Goal: Find specific page/section: Find specific page/section

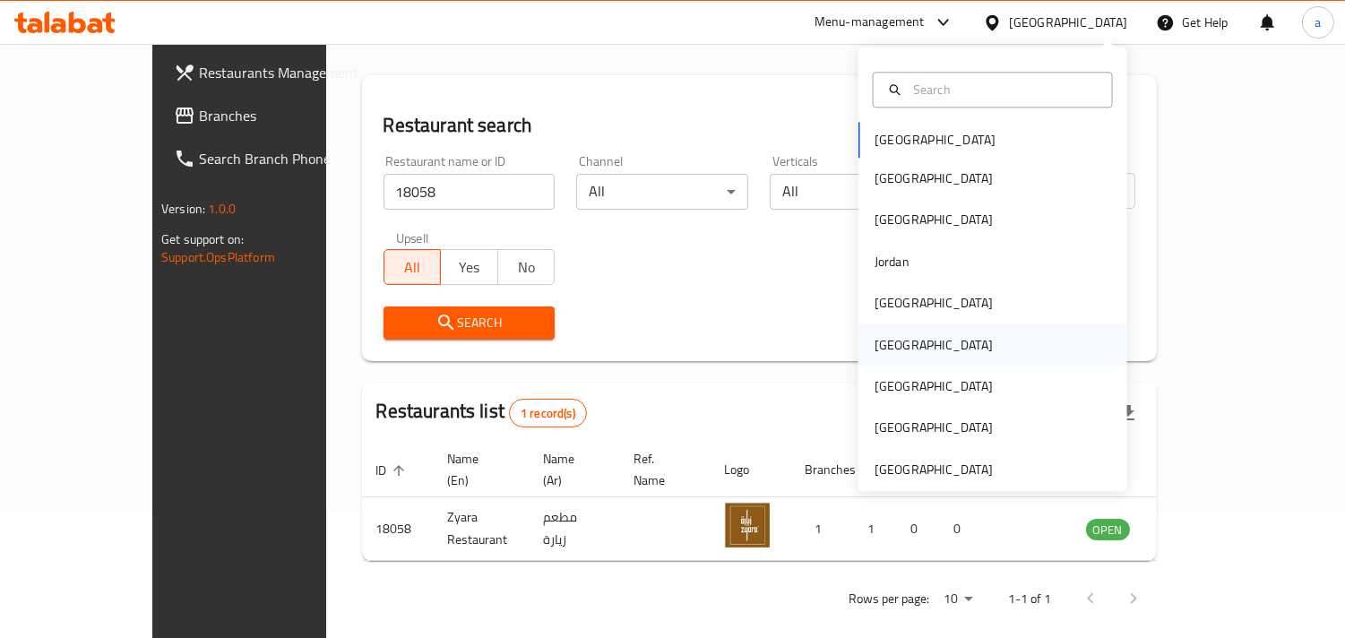
click at [880, 346] on div "[GEOGRAPHIC_DATA]" at bounding box center [934, 345] width 118 height 20
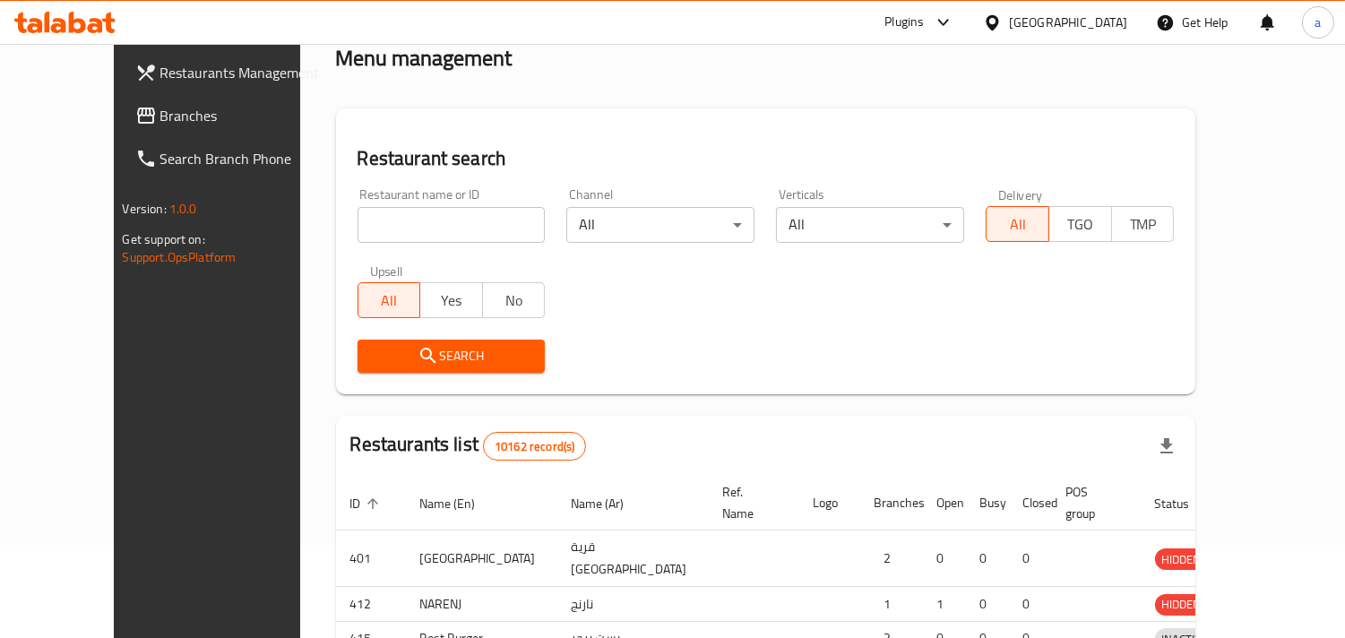
scroll to position [126, 0]
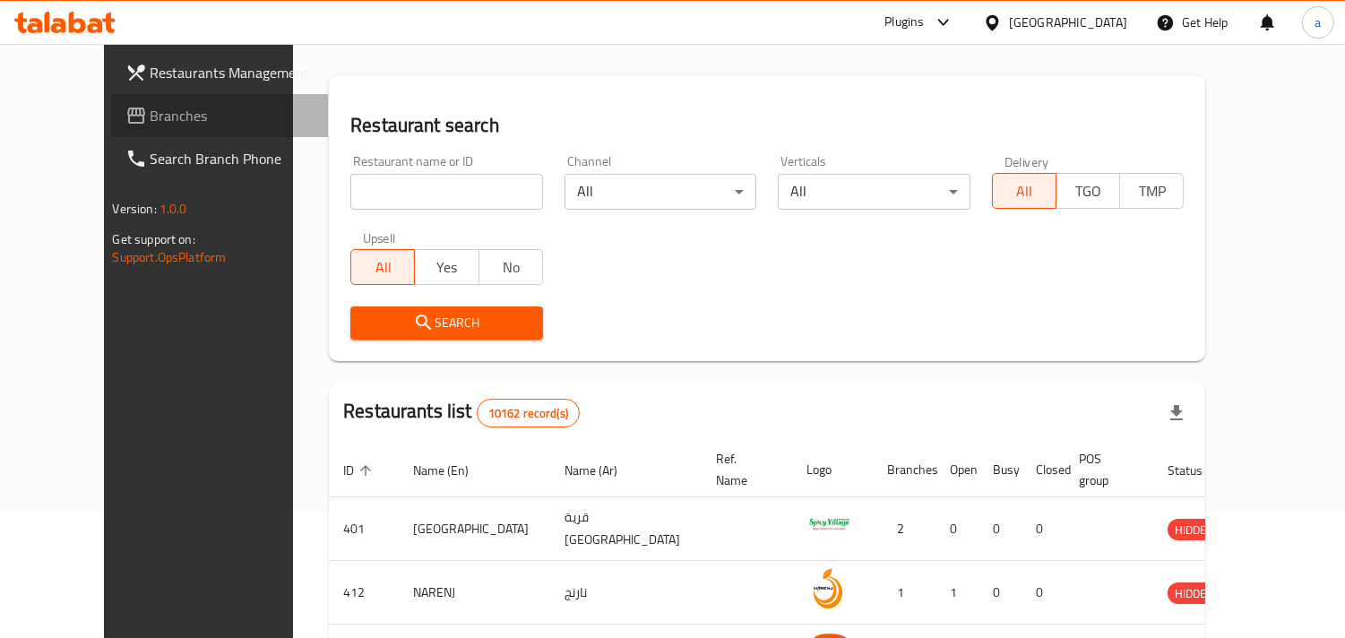
click at [115, 100] on link "Branches" at bounding box center [220, 115] width 218 height 43
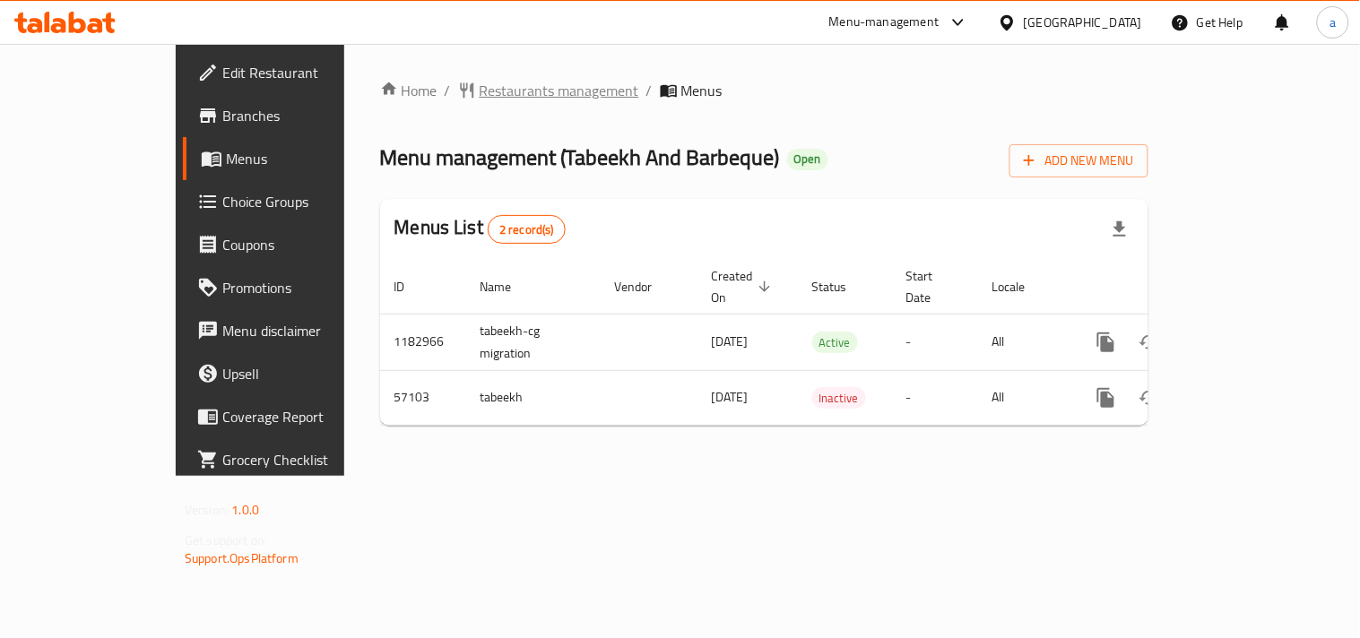
click at [479, 96] on span "Restaurants management" at bounding box center [559, 91] width 160 height 22
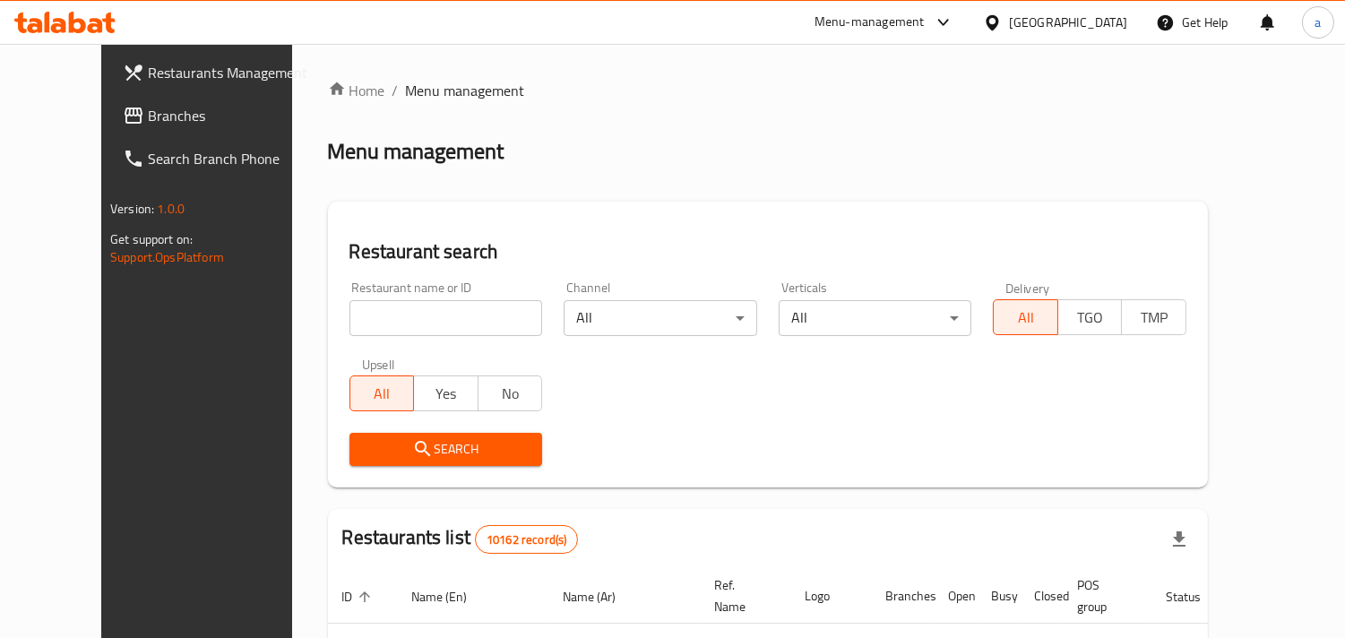
click at [361, 311] on input "search" at bounding box center [447, 318] width 194 height 36
paste input "27841"
type input "27841"
click button "Search" at bounding box center [447, 449] width 194 height 33
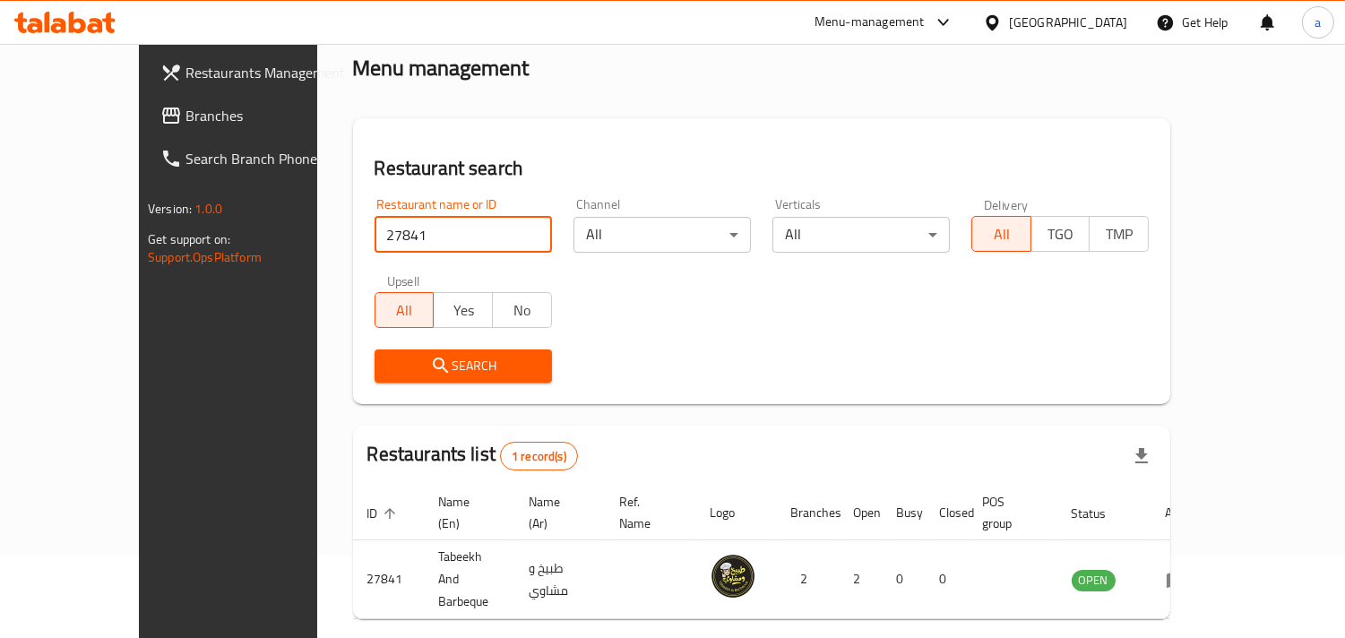
scroll to position [126, 0]
